Goal: Information Seeking & Learning: Learn about a topic

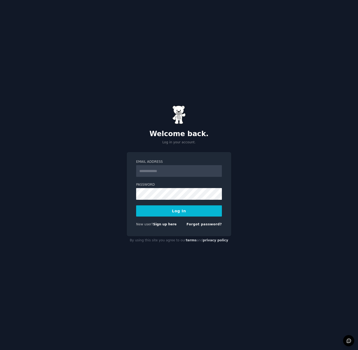
click at [156, 170] on input "Email Address" at bounding box center [179, 171] width 86 height 12
type input "**********"
click at [173, 213] on button "Log In" at bounding box center [179, 211] width 86 height 11
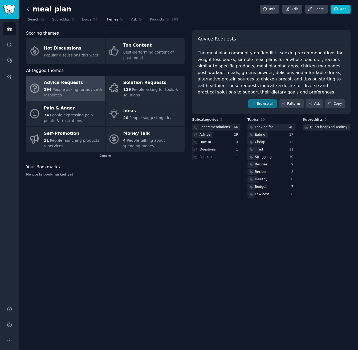
click at [28, 10] on icon at bounding box center [28, 8] width 2 height 3
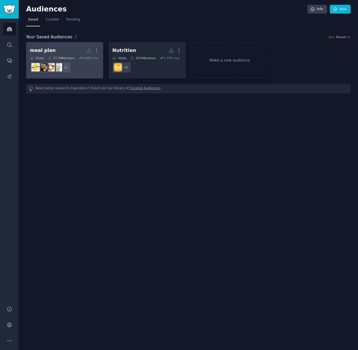
click at [68, 50] on h2 "meal plan More" at bounding box center [65, 50] width 70 height 9
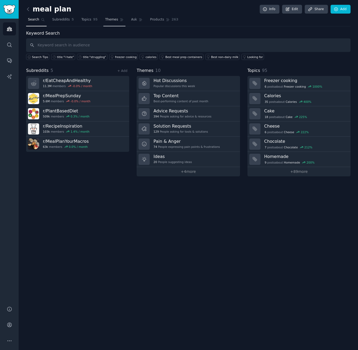
click at [113, 20] on span "Themes" at bounding box center [111, 19] width 13 height 5
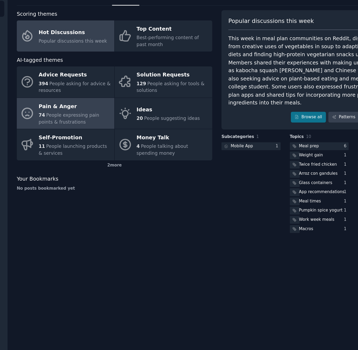
click at [67, 121] on div "74 People expressing pain points & frustrations" at bounding box center [73, 118] width 59 height 11
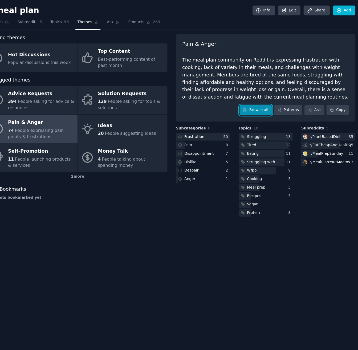
click at [269, 99] on link "Browse all" at bounding box center [263, 97] width 29 height 9
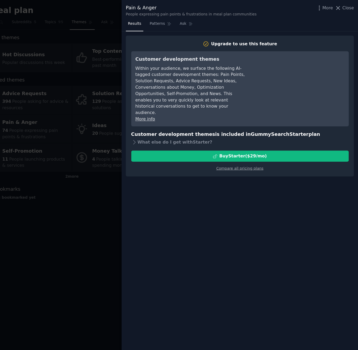
click at [135, 67] on div at bounding box center [179, 175] width 358 height 350
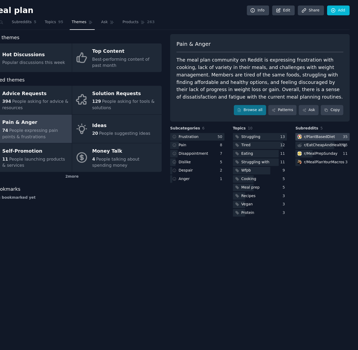
click at [334, 119] on div "r/ PlantBasedDiet" at bounding box center [323, 121] width 27 height 5
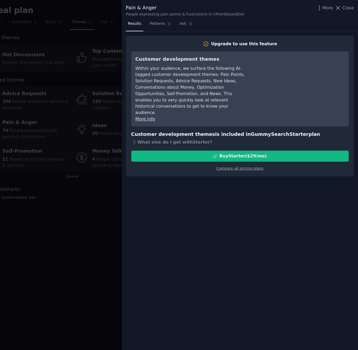
click at [130, 209] on div at bounding box center [179, 175] width 358 height 350
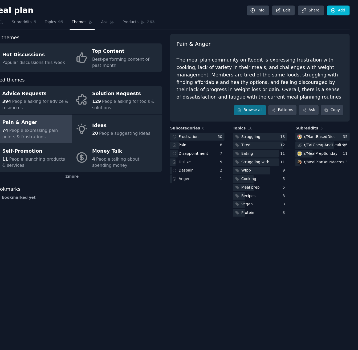
click at [299, 73] on div "The meal plan community on Reddit is expressing frustration with cooking, lack …" at bounding box center [271, 69] width 147 height 39
click at [215, 94] on div "Browse all Patterns Ask Copy" at bounding box center [271, 97] width 147 height 9
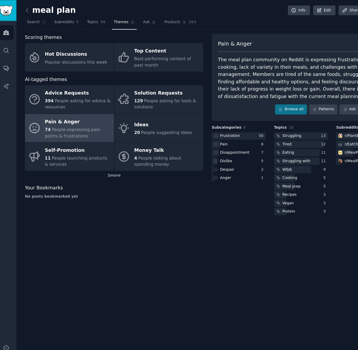
click at [14, 6] on img "Sidebar" at bounding box center [9, 9] width 12 height 9
